Goal: Task Accomplishment & Management: Use online tool/utility

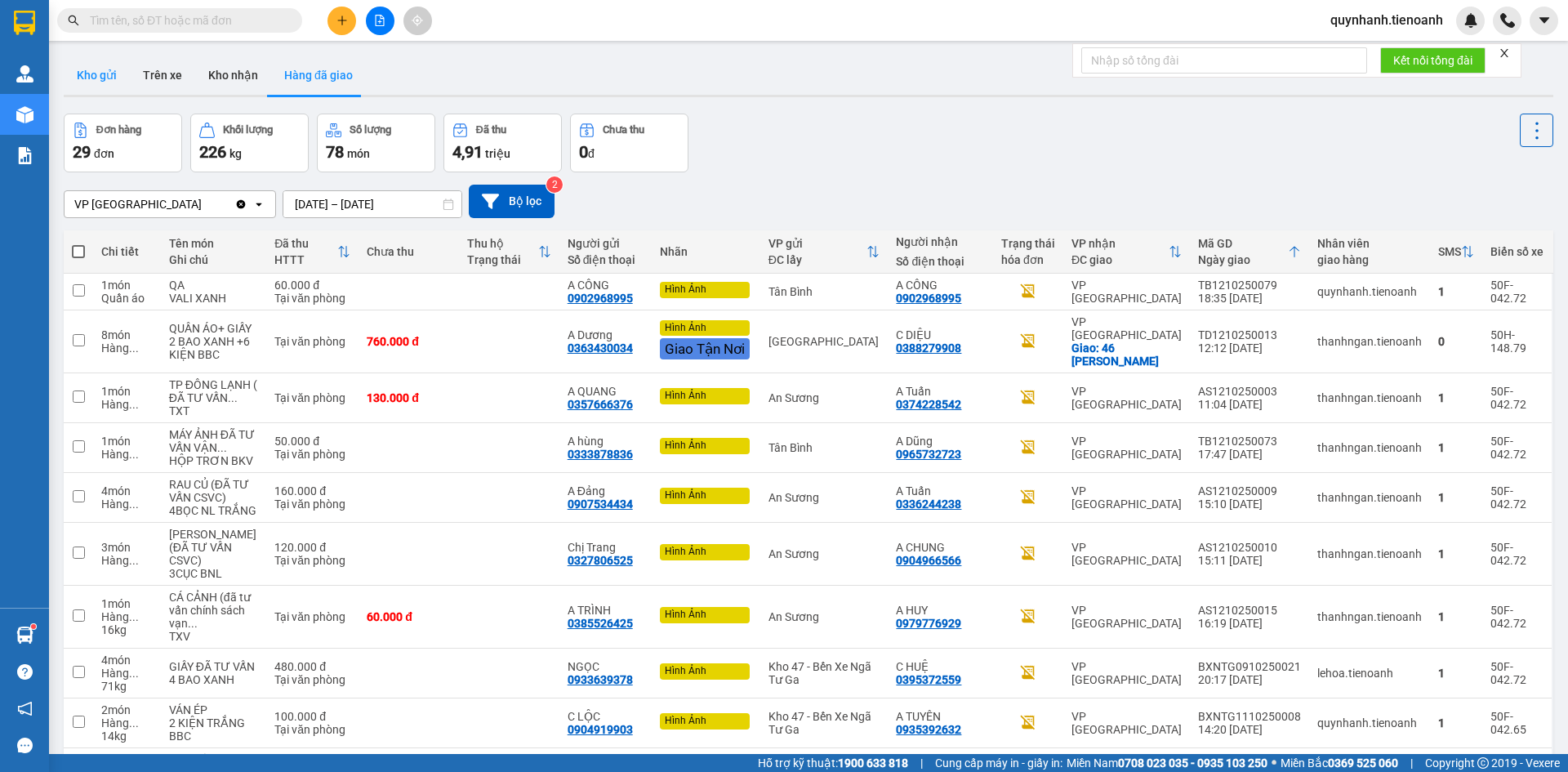
click at [107, 76] on button "Kho gửi" at bounding box center [97, 75] width 66 height 39
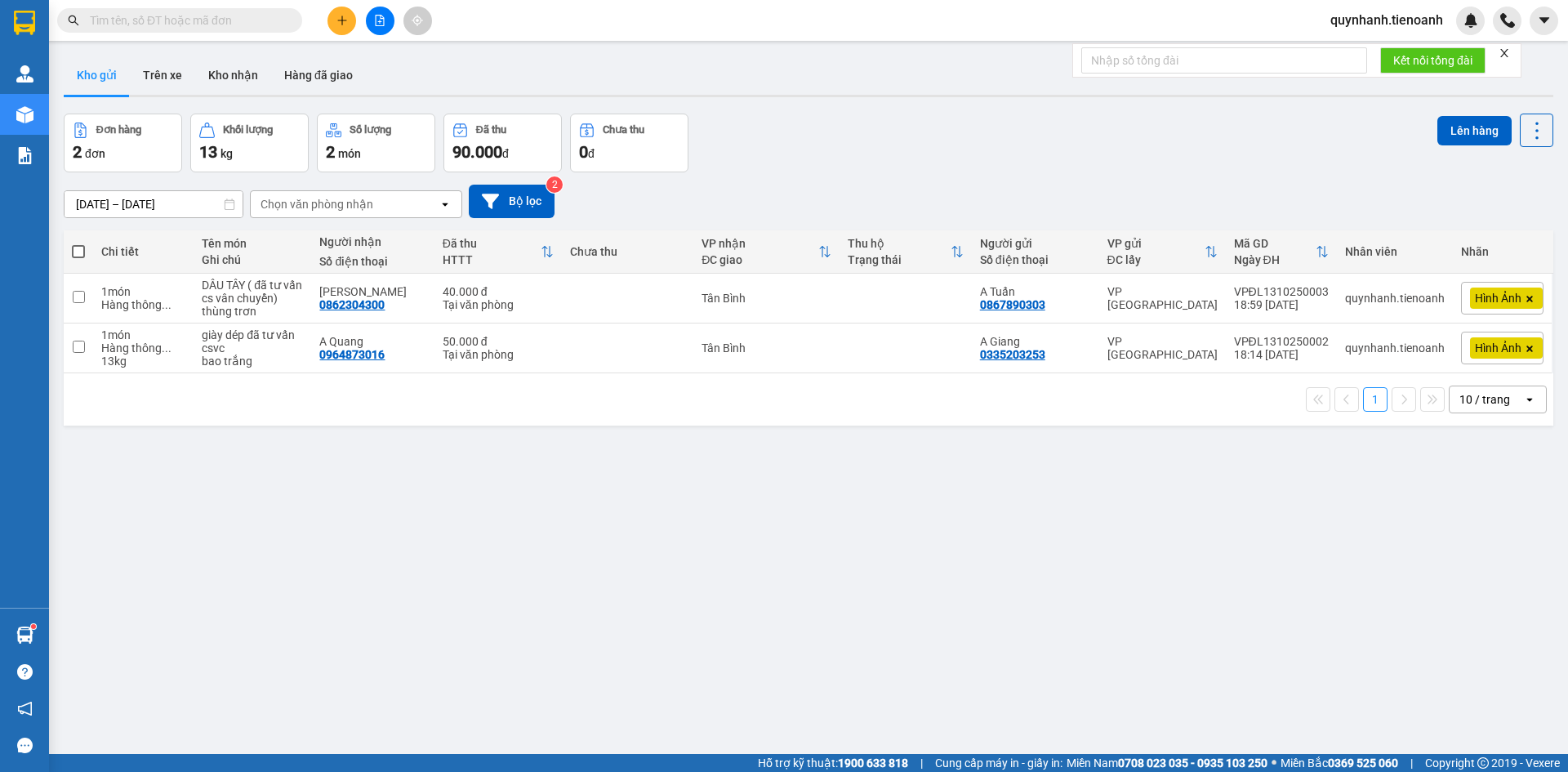
click at [76, 253] on span at bounding box center [79, 252] width 13 height 13
click at [78, 243] on input "checkbox" at bounding box center [78, 243] width 0 height 0
checkbox input "true"
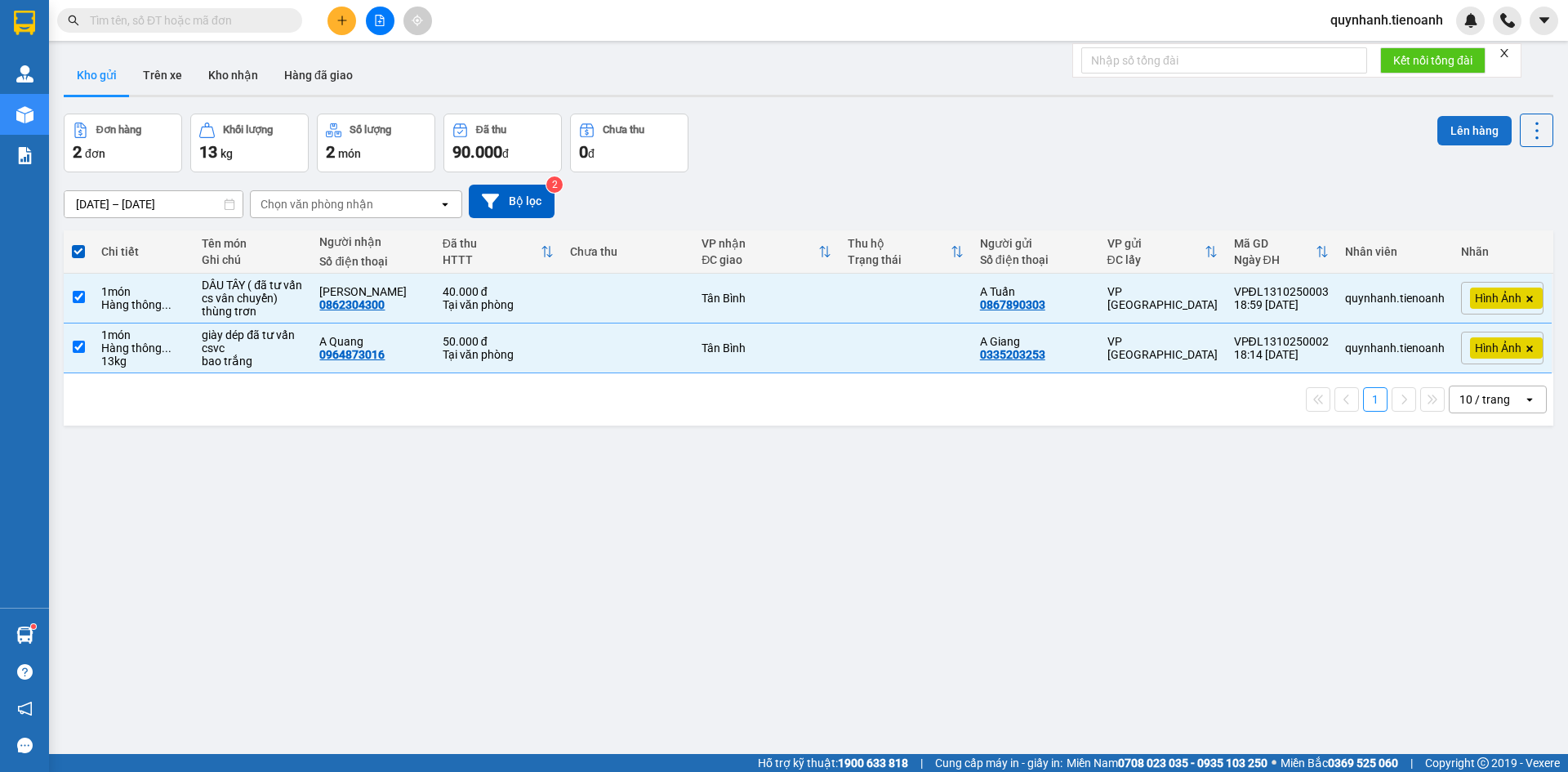
click at [1455, 124] on button "Lên hàng" at bounding box center [1475, 130] width 75 height 29
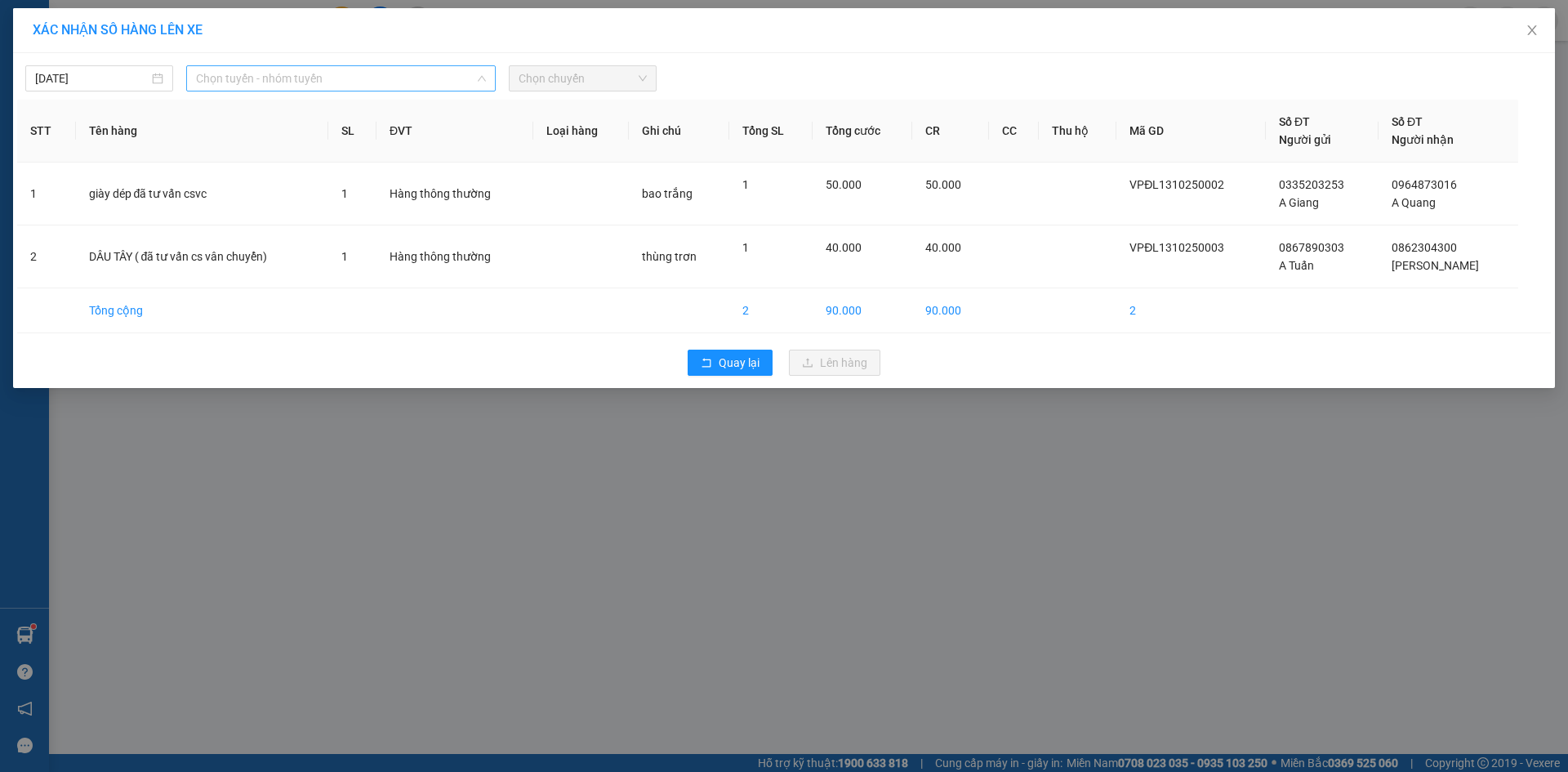
click at [255, 71] on span "Chọn tuyến - nhóm tuyến" at bounding box center [341, 78] width 290 height 24
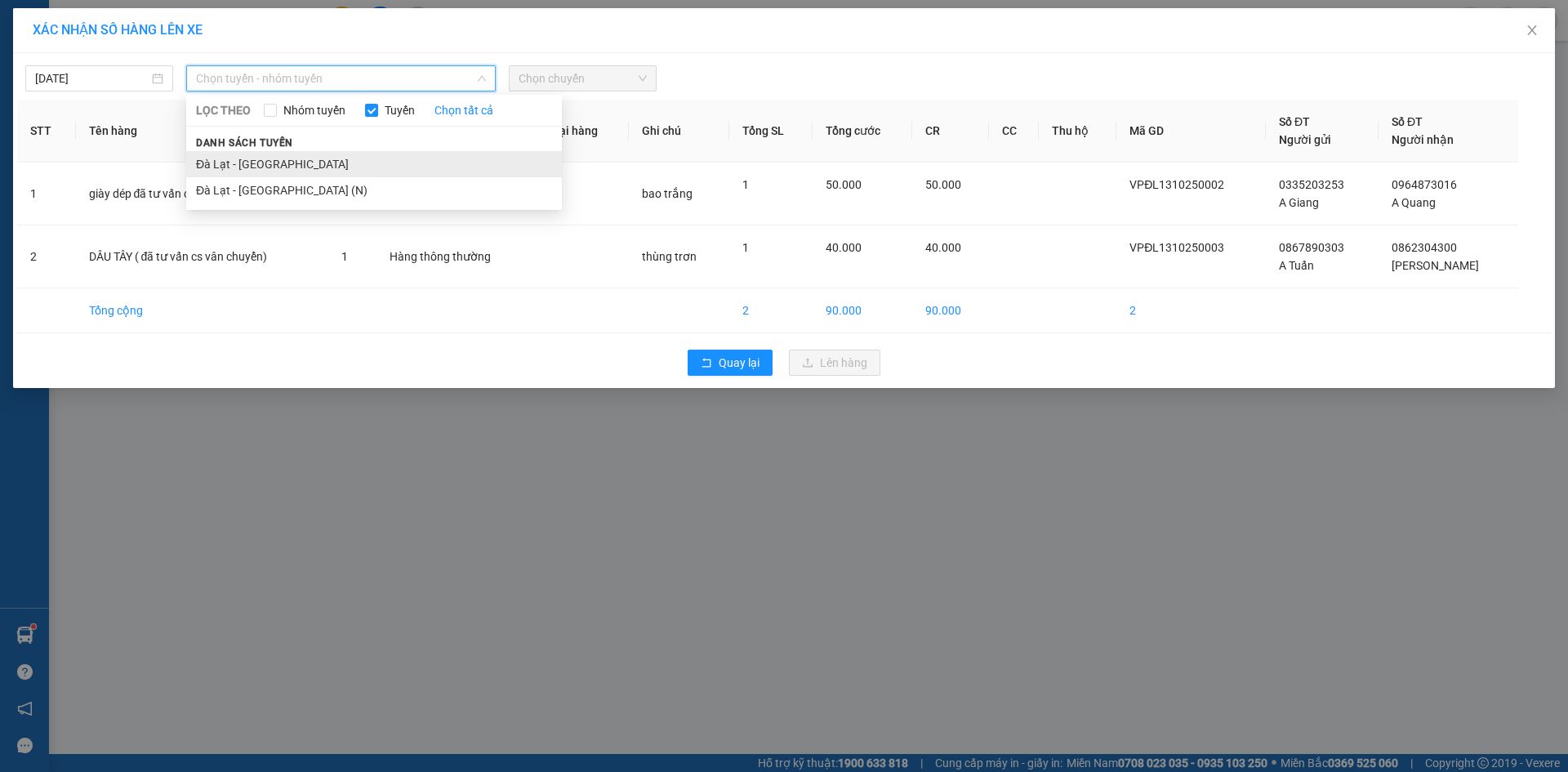
click at [254, 162] on li "Đà Lạt - [GEOGRAPHIC_DATA]" at bounding box center [374, 164] width 376 height 26
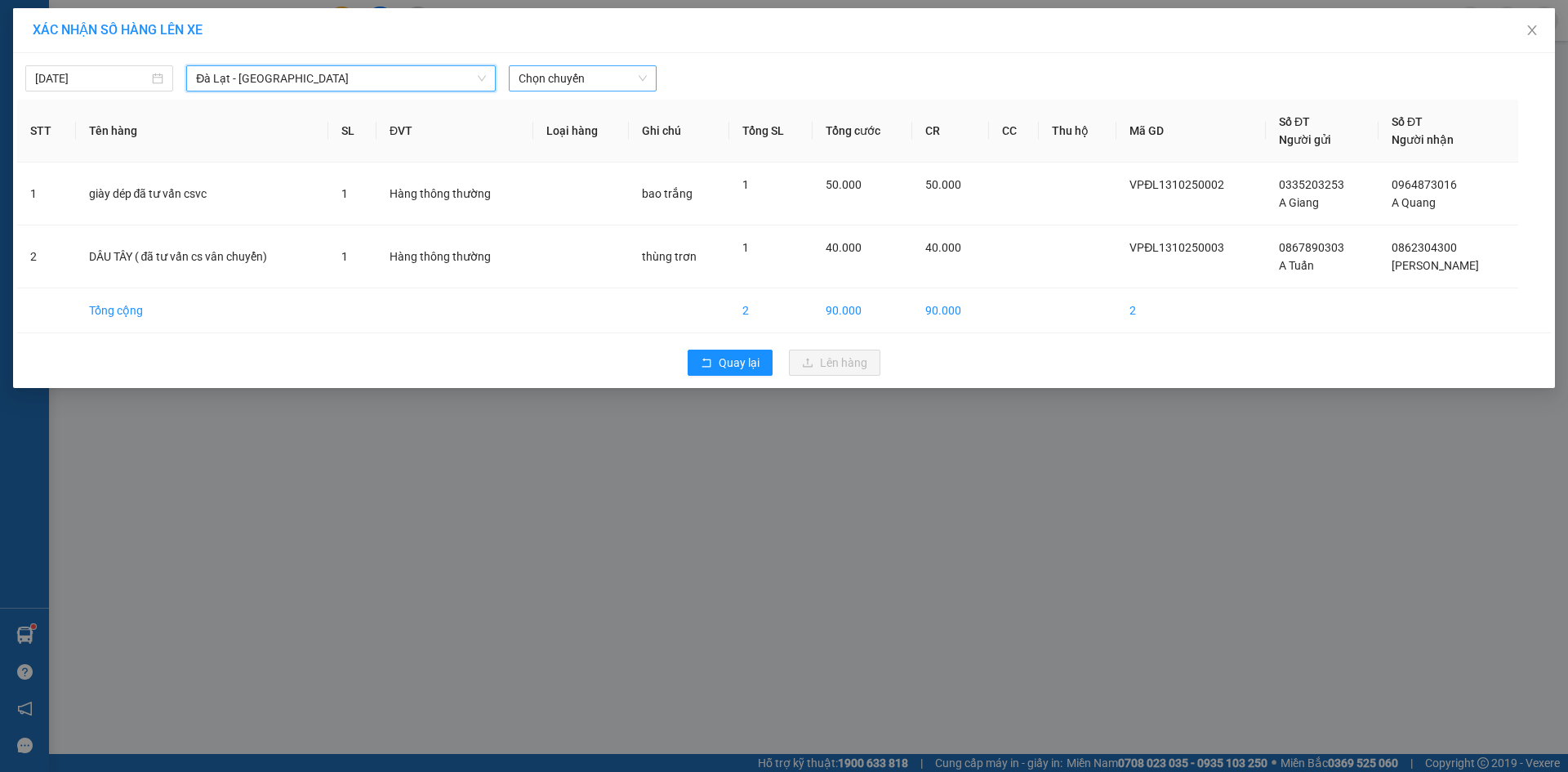
click at [608, 70] on span "Chọn chuyến" at bounding box center [583, 78] width 128 height 24
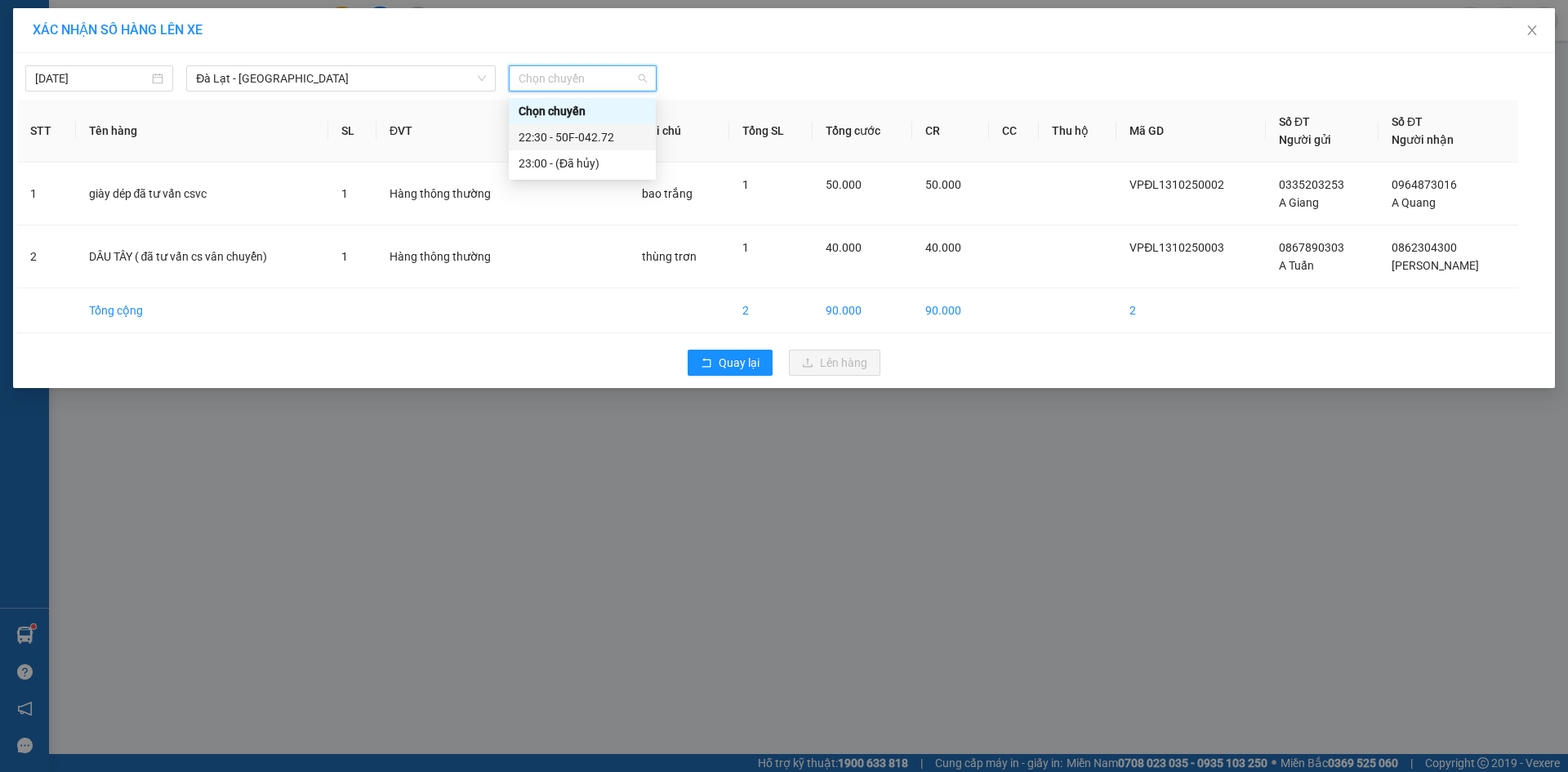
click at [593, 137] on div "22:30 - 50F-042.72" at bounding box center [583, 137] width 128 height 18
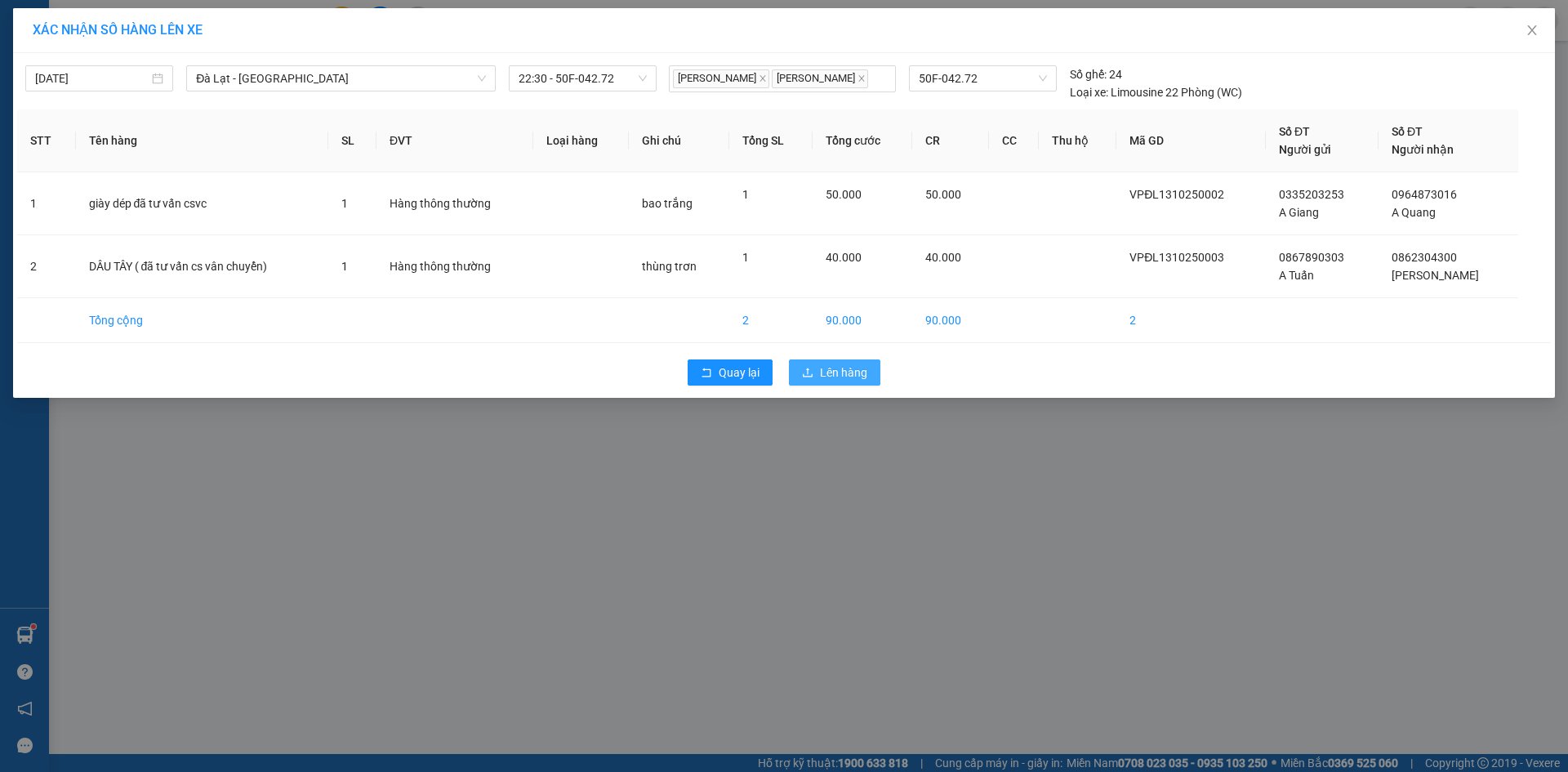
click at [823, 374] on span "Lên hàng" at bounding box center [844, 372] width 47 height 18
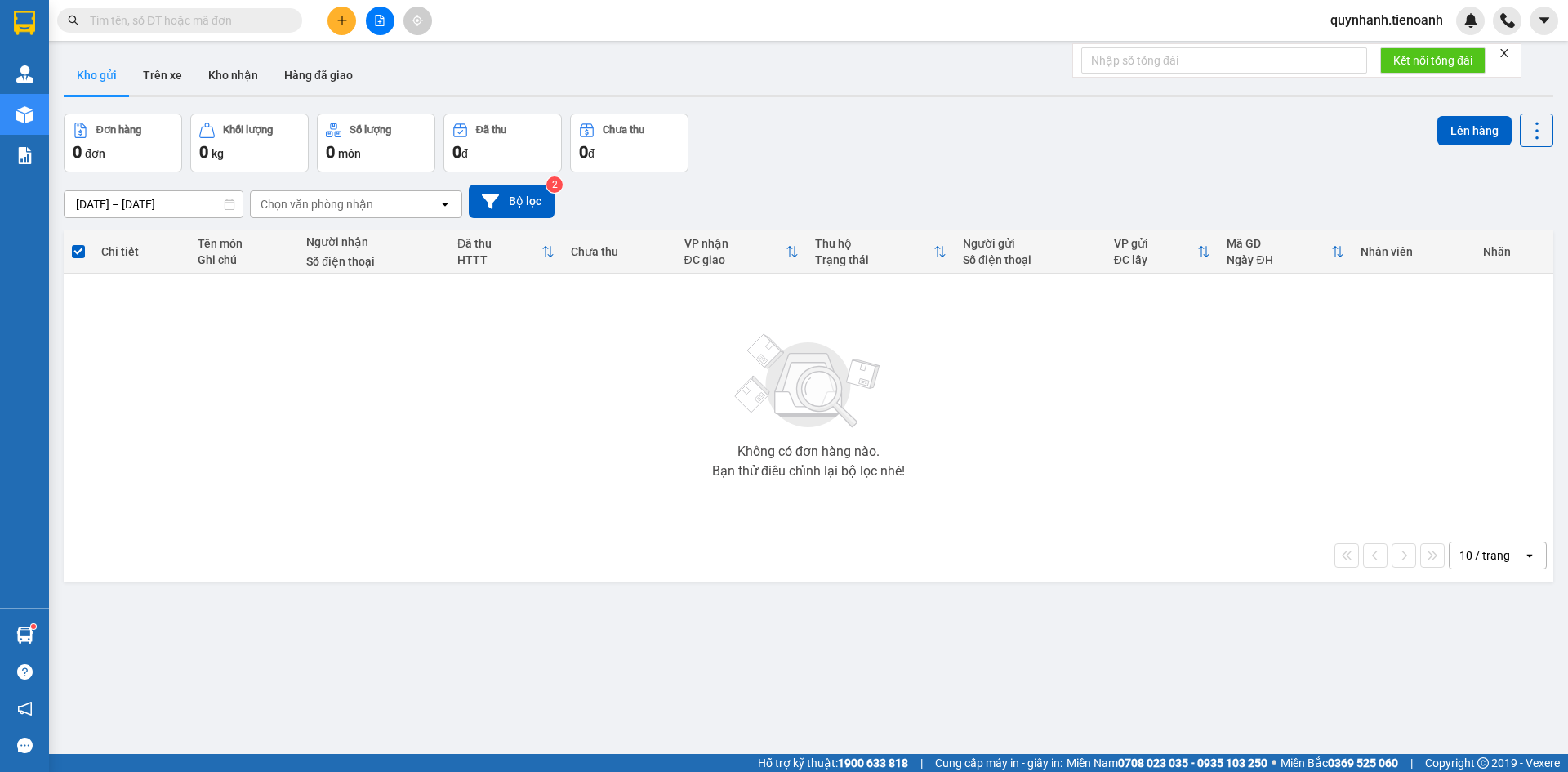
click at [498, 403] on div "Không có đơn hàng nào. Bạn thử điều chỉnh lại bộ lọc nhé!" at bounding box center [809, 401] width 1474 height 245
click at [155, 71] on button "Trên xe" at bounding box center [163, 75] width 65 height 39
